Goal: Task Accomplishment & Management: Manage account settings

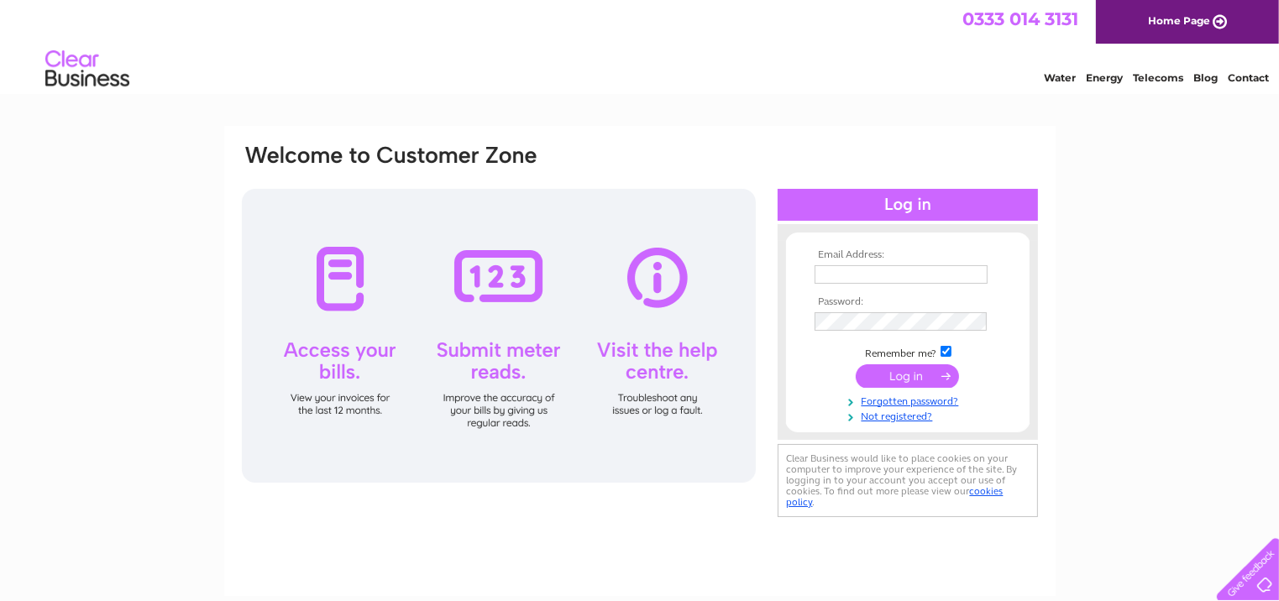
type input "info@metrovets.co.uk"
click at [925, 375] on input "submit" at bounding box center [907, 376] width 103 height 24
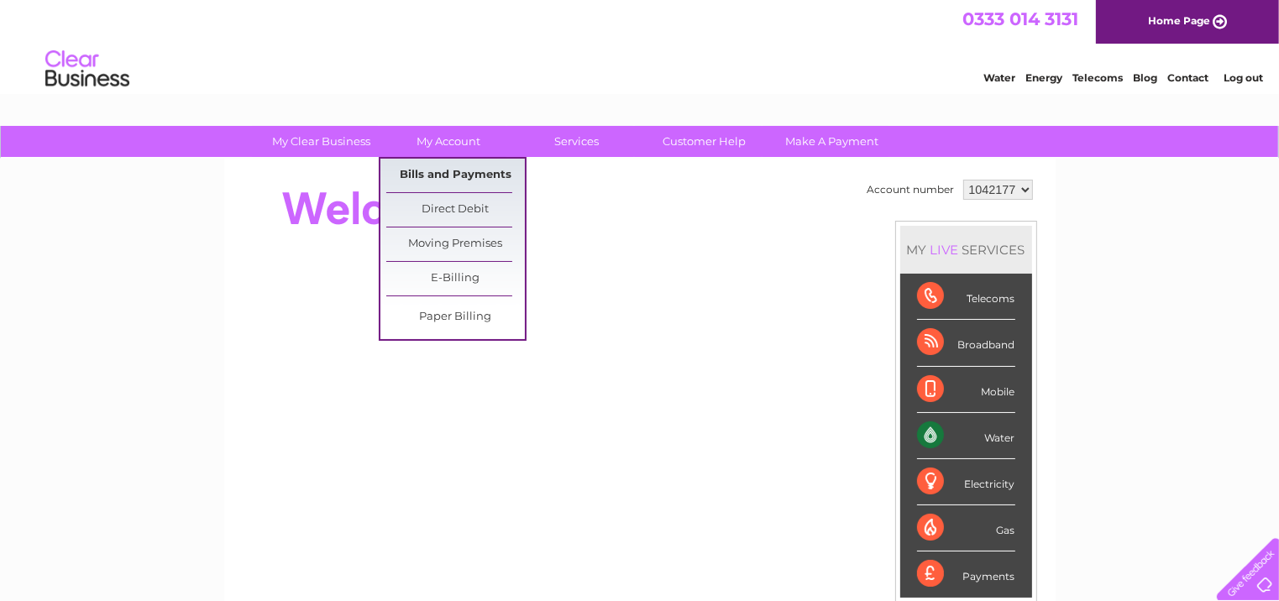
click at [453, 170] on link "Bills and Payments" at bounding box center [455, 176] width 139 height 34
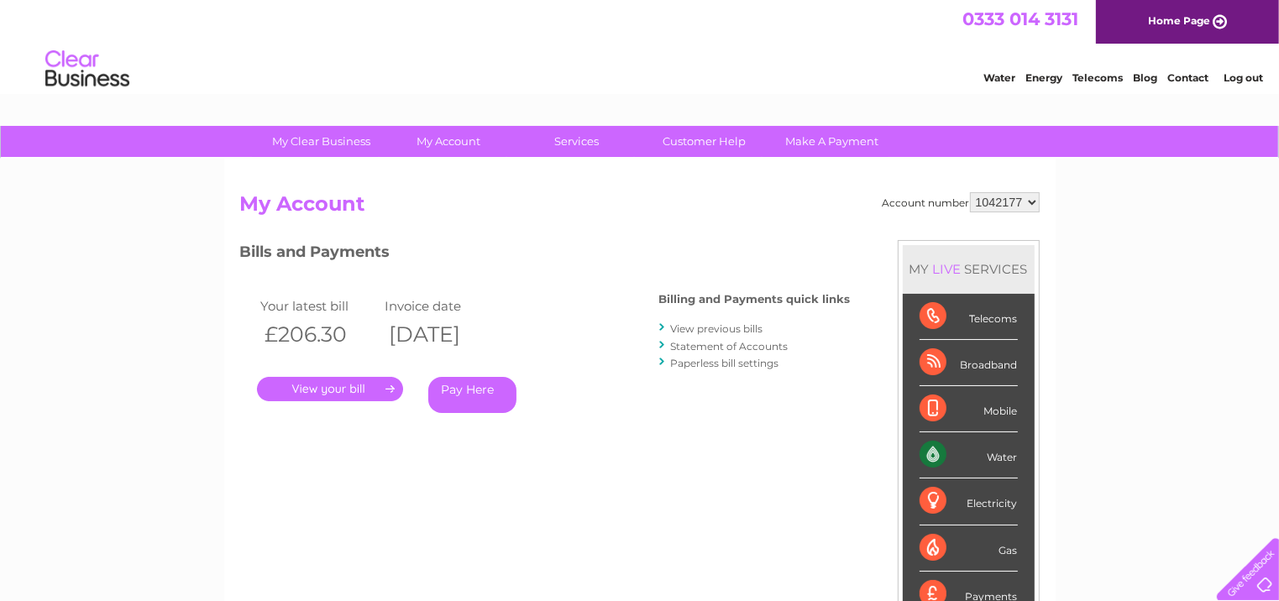
click at [329, 385] on link "." at bounding box center [330, 389] width 146 height 24
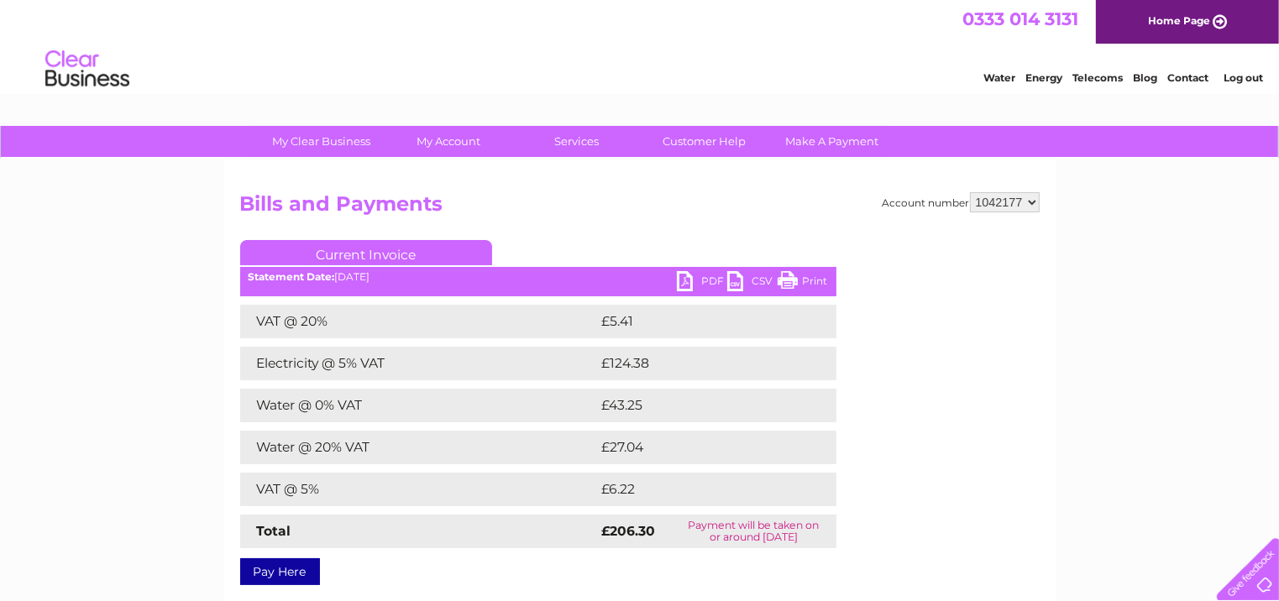
click at [795, 279] on link "Print" at bounding box center [802, 283] width 50 height 24
